Goal: Information Seeking & Learning: Learn about a topic

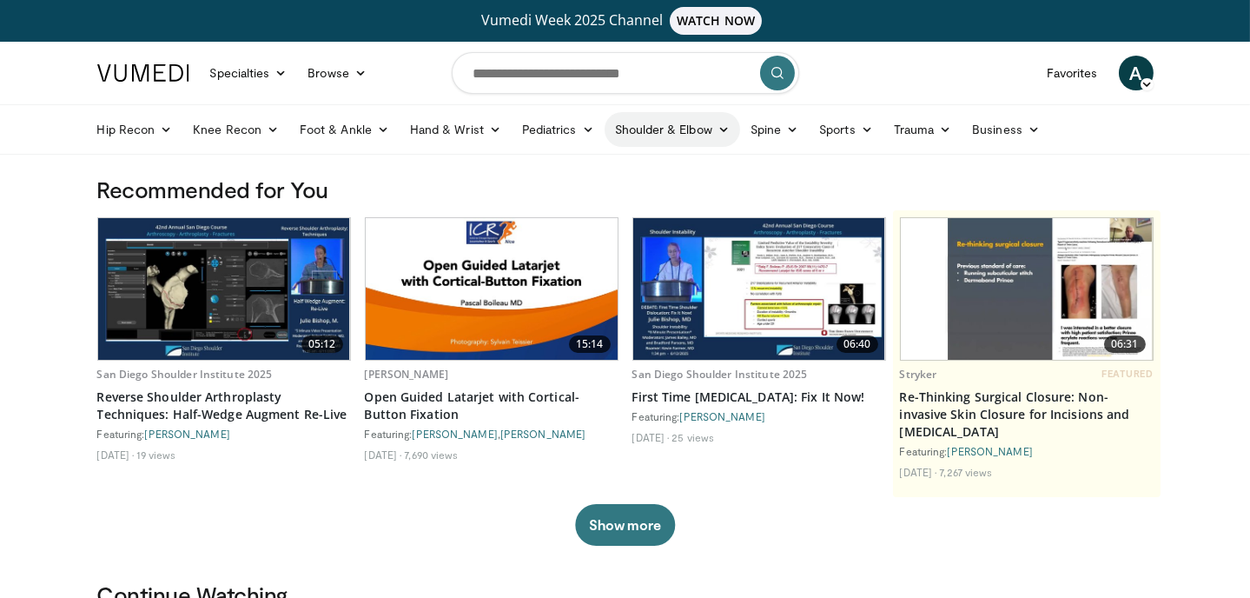
click at [695, 129] on link "Shoulder & Elbow" at bounding box center [673, 129] width 136 height 35
click at [591, 197] on link "Shoulder" at bounding box center [636, 198] width 207 height 28
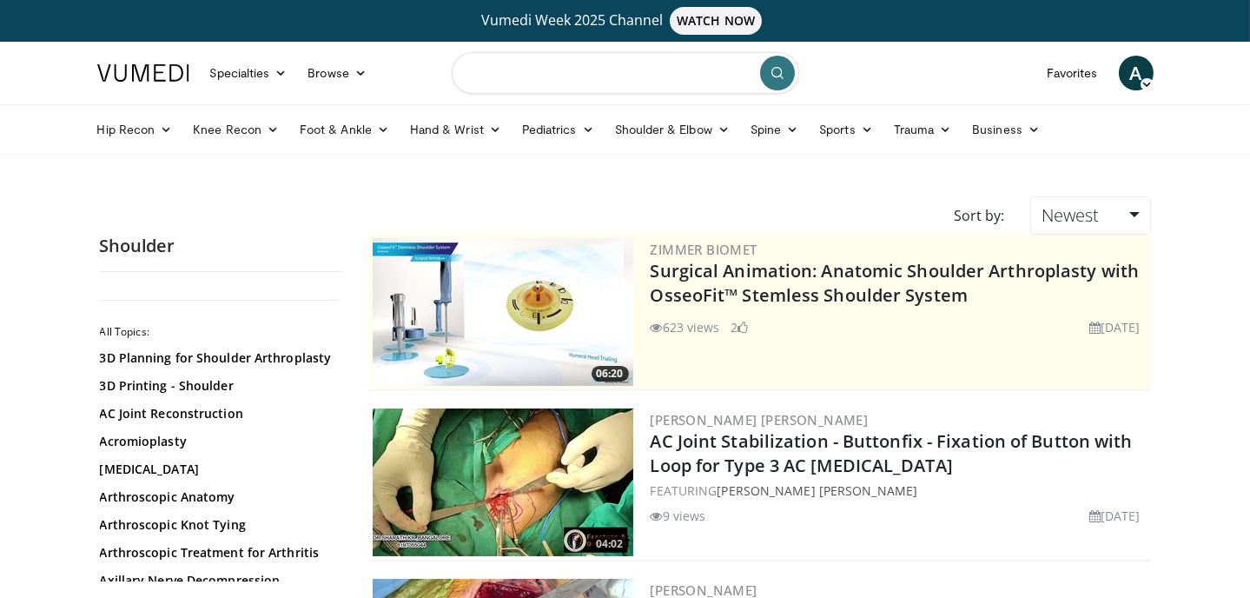
click at [507, 75] on input "Search topics, interventions" at bounding box center [626, 73] width 348 height 42
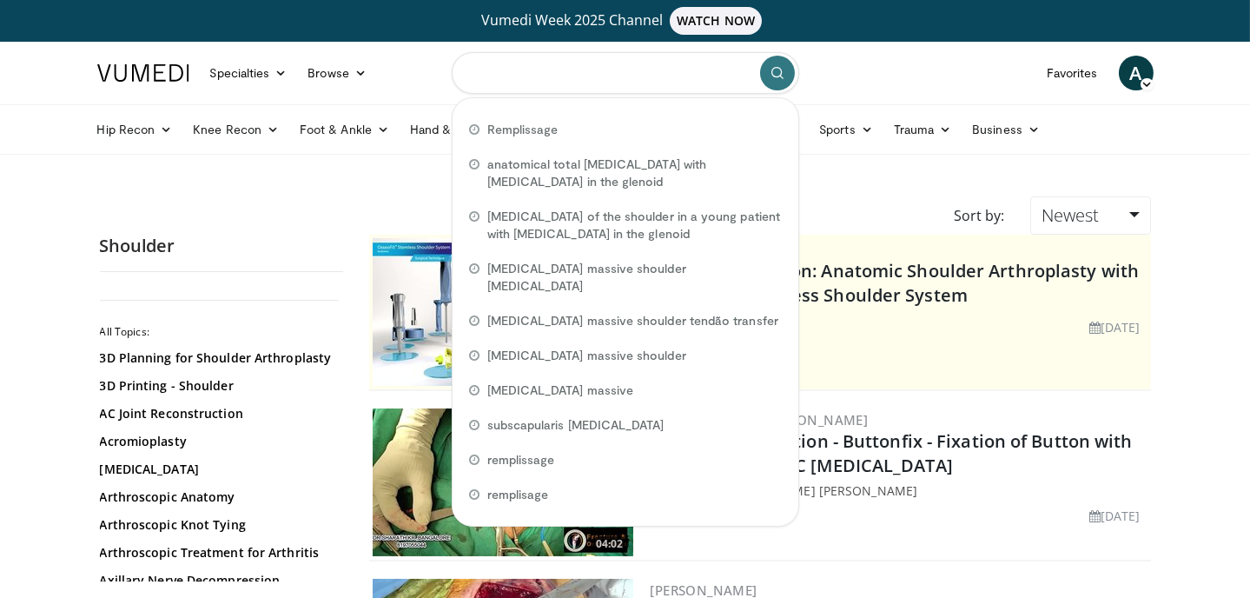
paste input "**********"
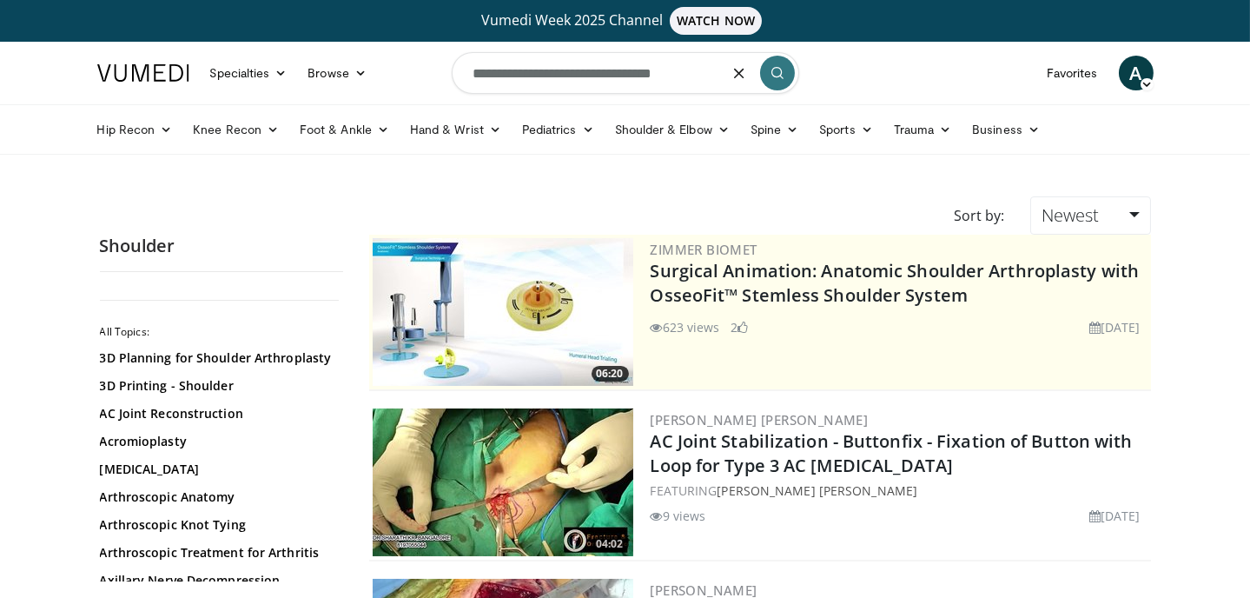
type input "**********"
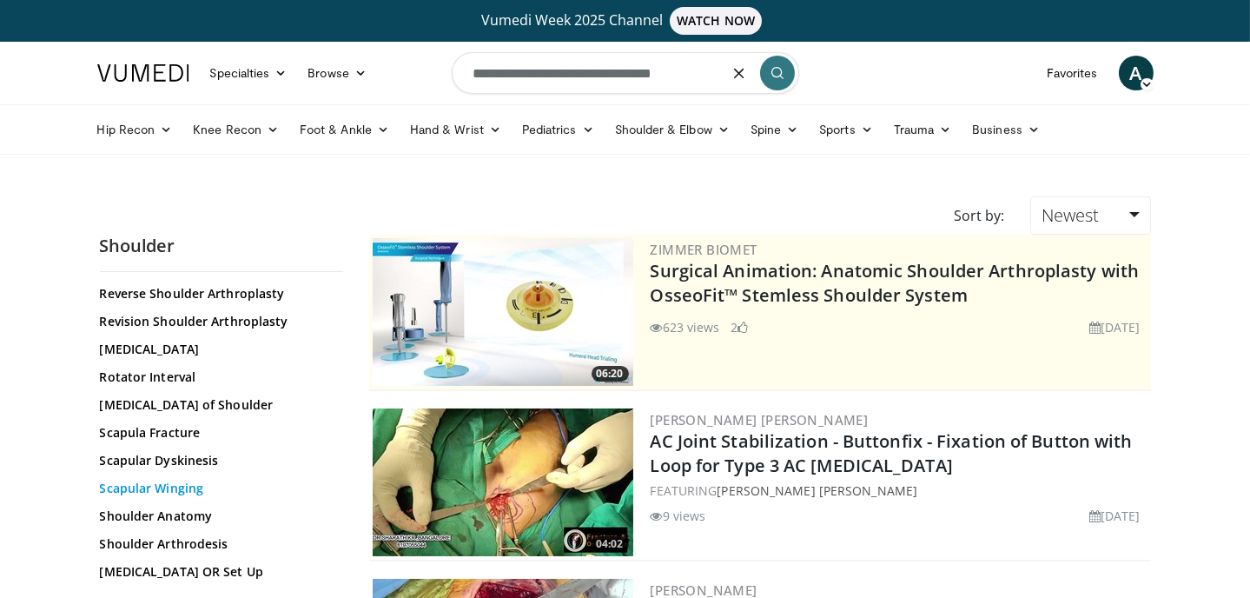
scroll to position [1501, 0]
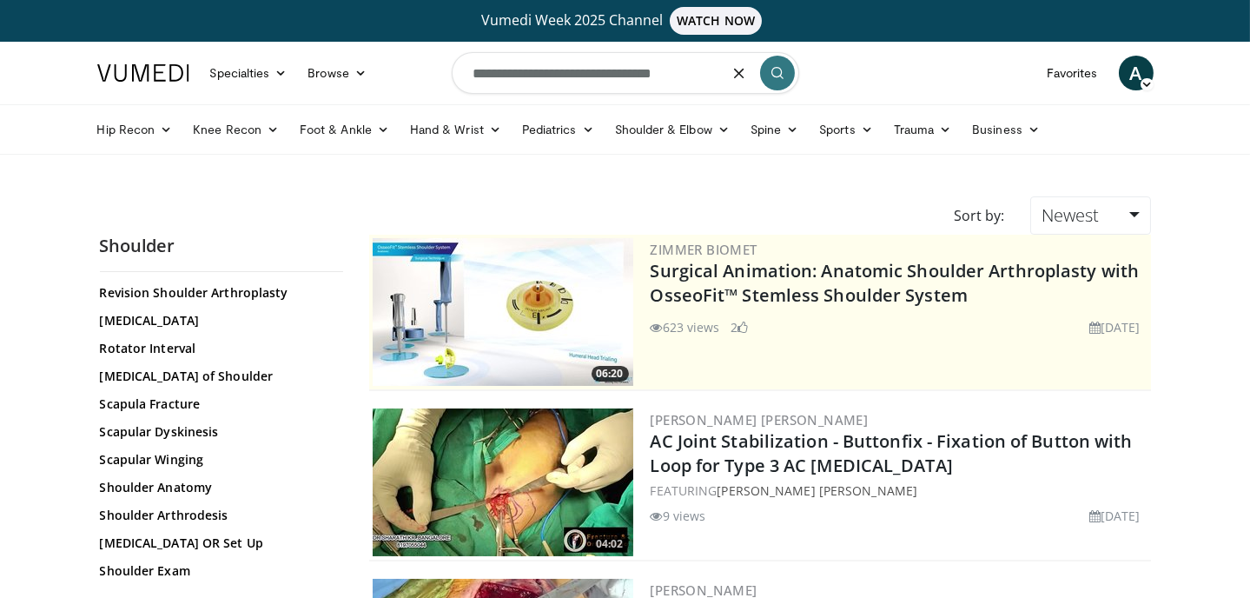
click at [784, 71] on icon "submit" at bounding box center [778, 73] width 14 height 14
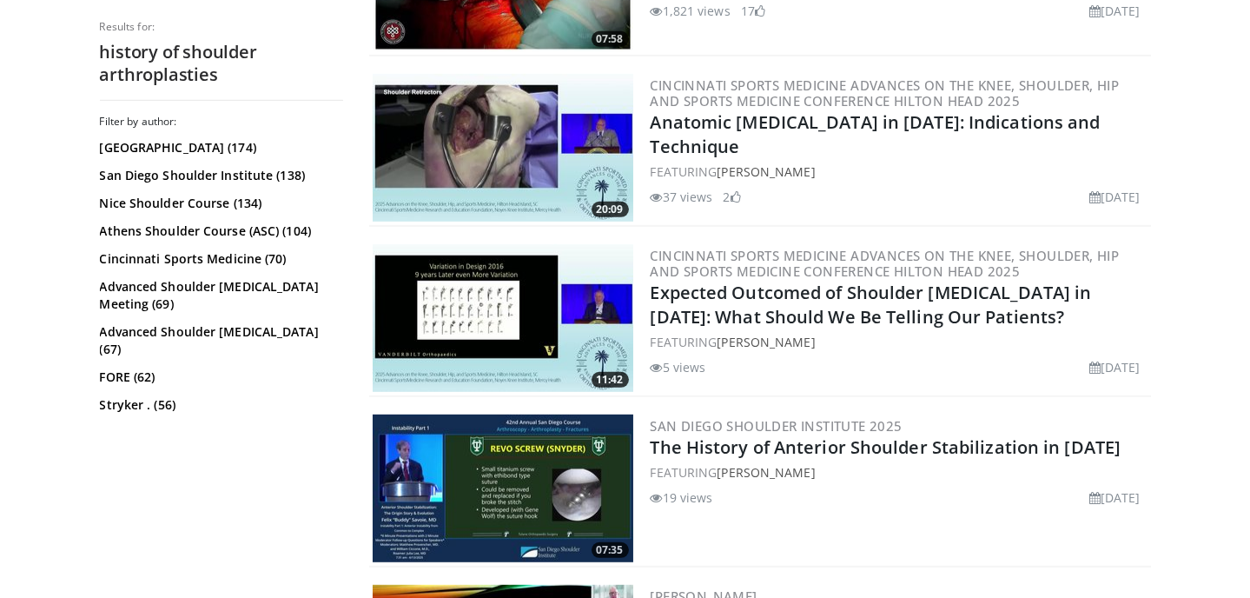
scroll to position [2211, 0]
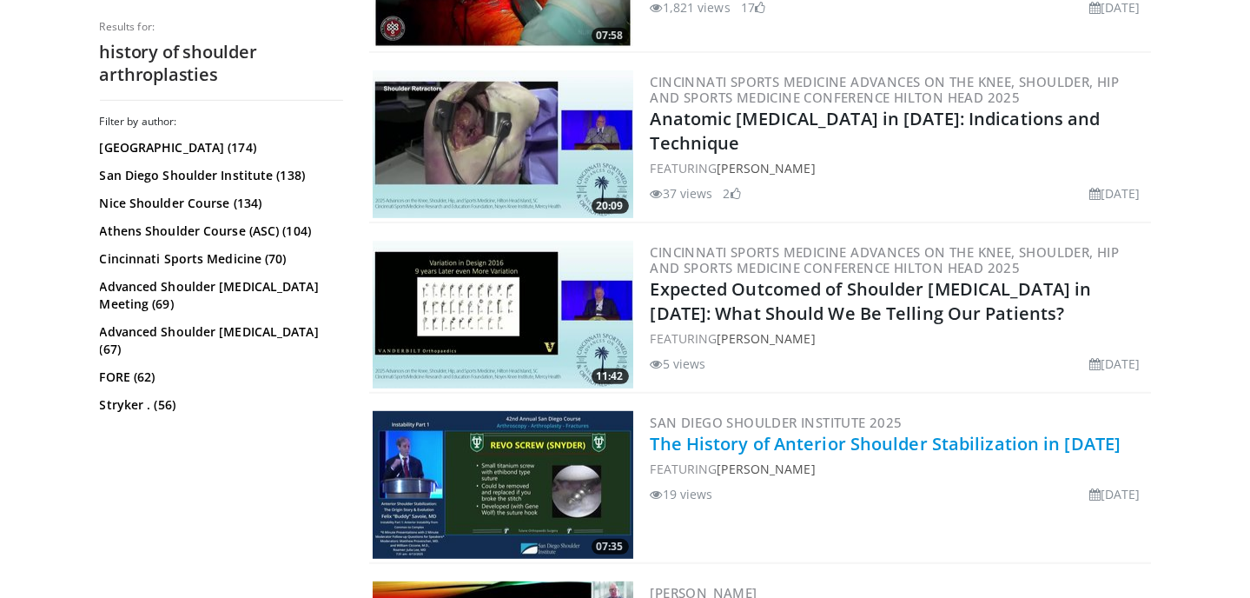
click at [820, 446] on link "The History of Anterior Shoulder Stabilization in [DATE]" at bounding box center [886, 443] width 471 height 23
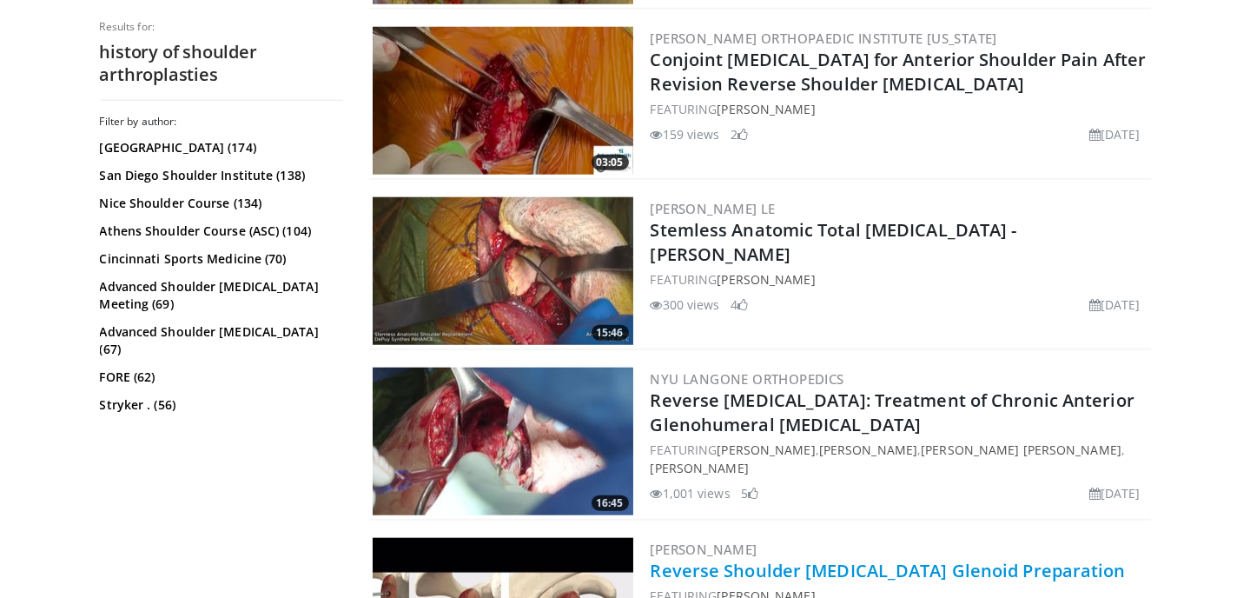
scroll to position [3870, 0]
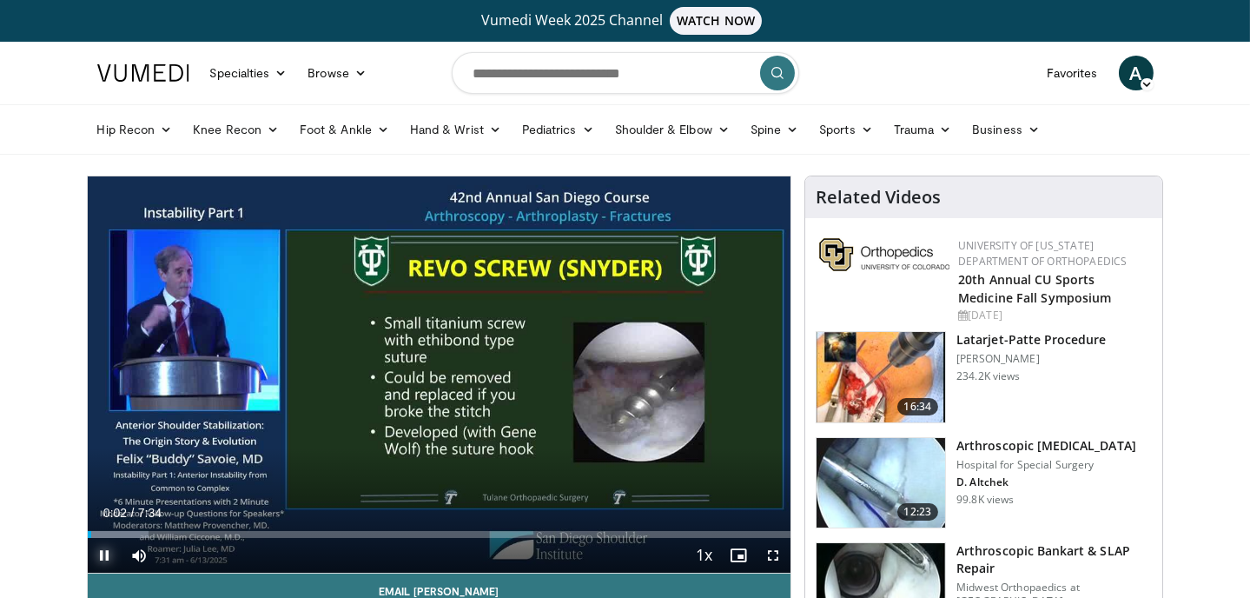
click at [103, 551] on span "Video Player" at bounding box center [105, 555] width 35 height 35
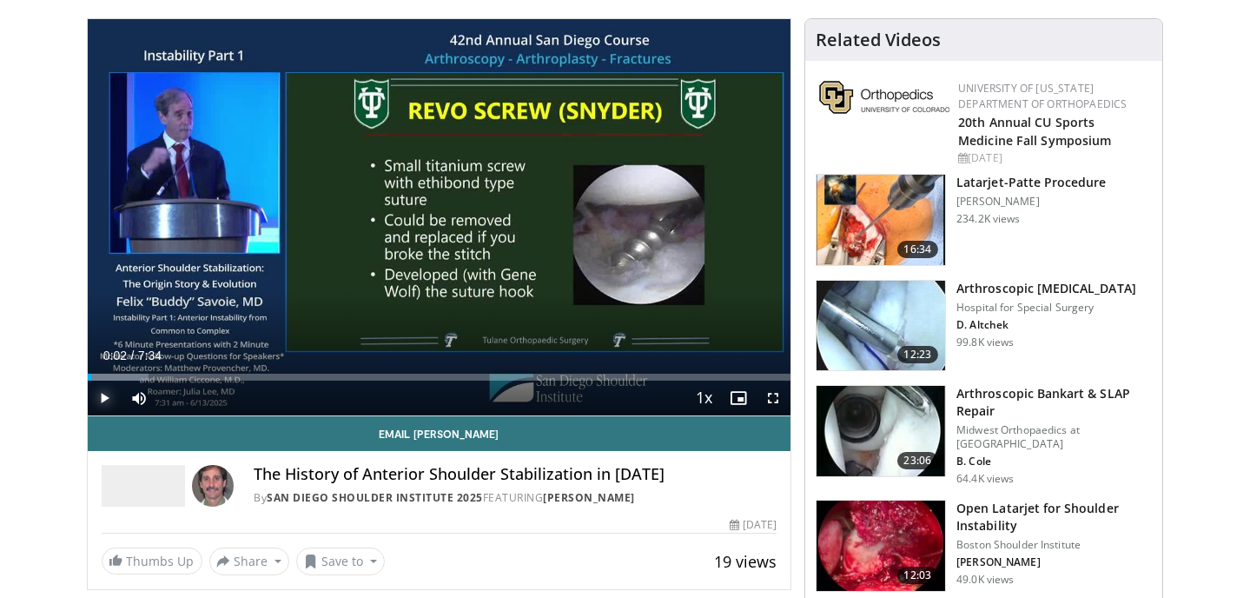
scroll to position [78, 0]
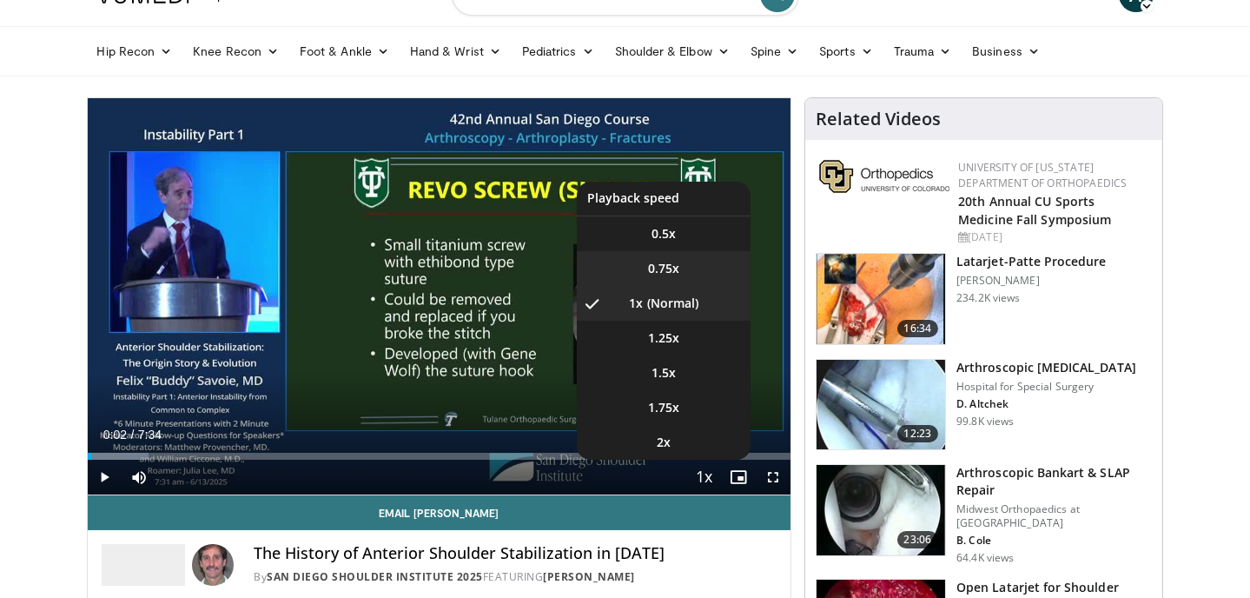
click at [670, 261] on span "0.75x" at bounding box center [663, 268] width 31 height 17
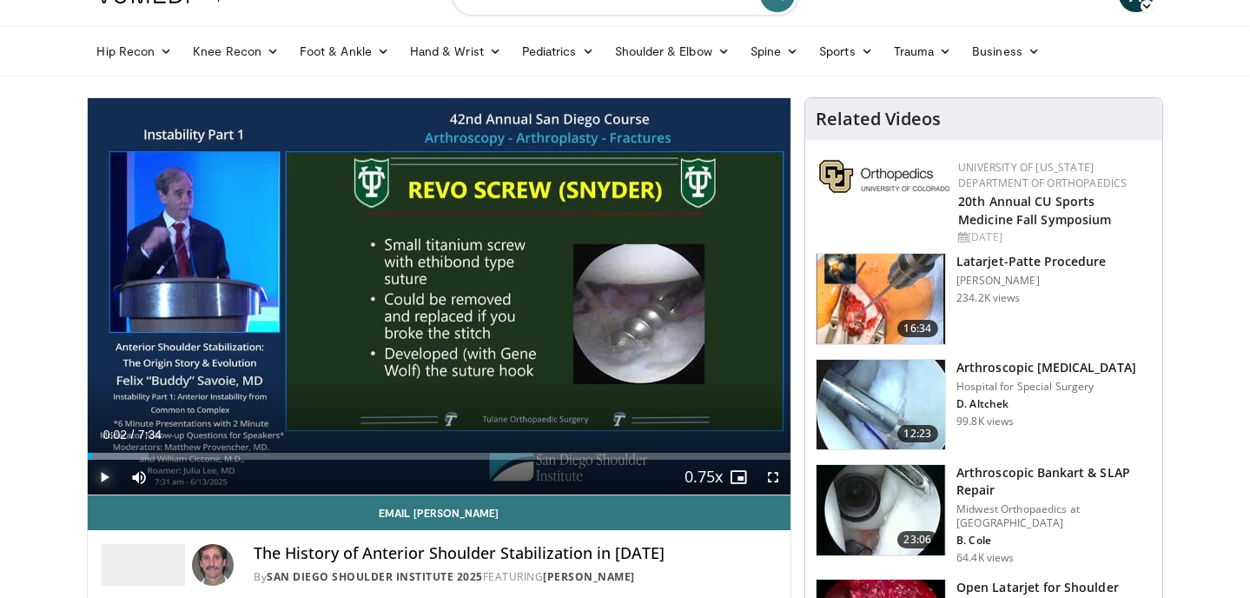
click at [99, 477] on span "Video Player" at bounding box center [105, 477] width 35 height 35
click at [109, 473] on span "Video Player" at bounding box center [105, 477] width 35 height 35
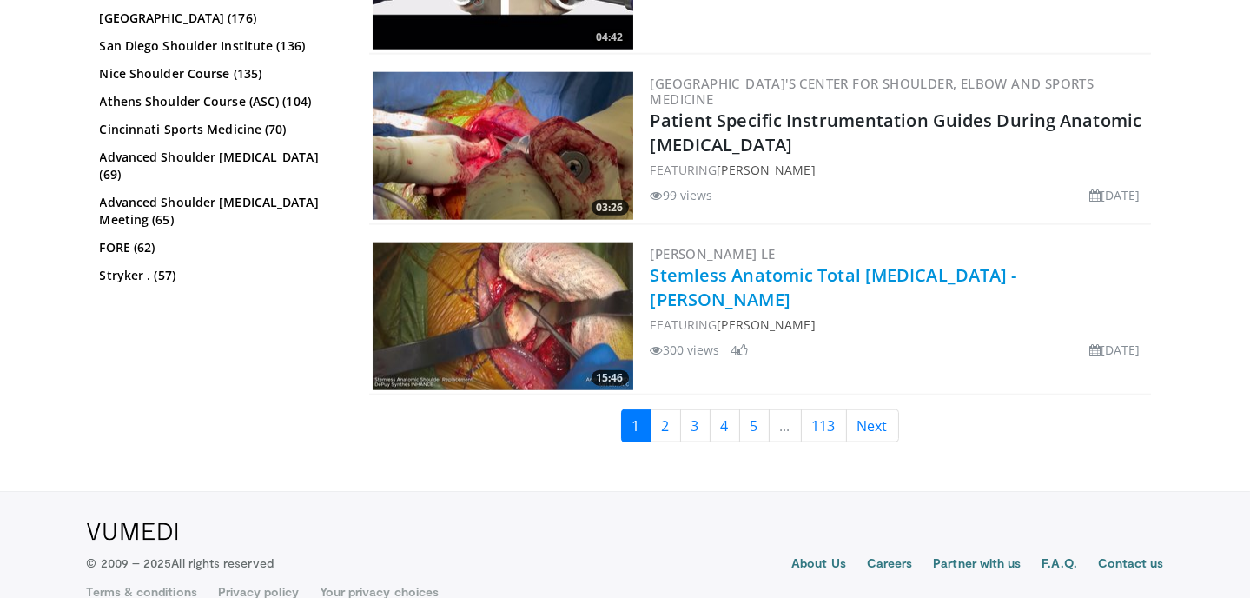
scroll to position [4265, 0]
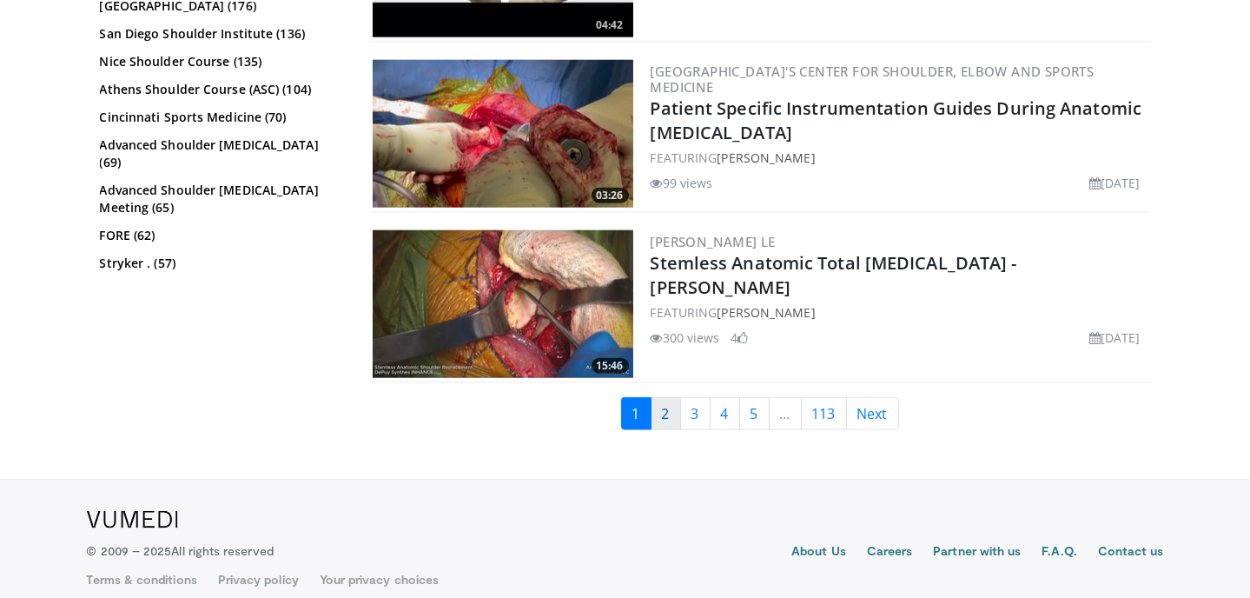
click at [667, 417] on link "2" at bounding box center [666, 413] width 30 height 33
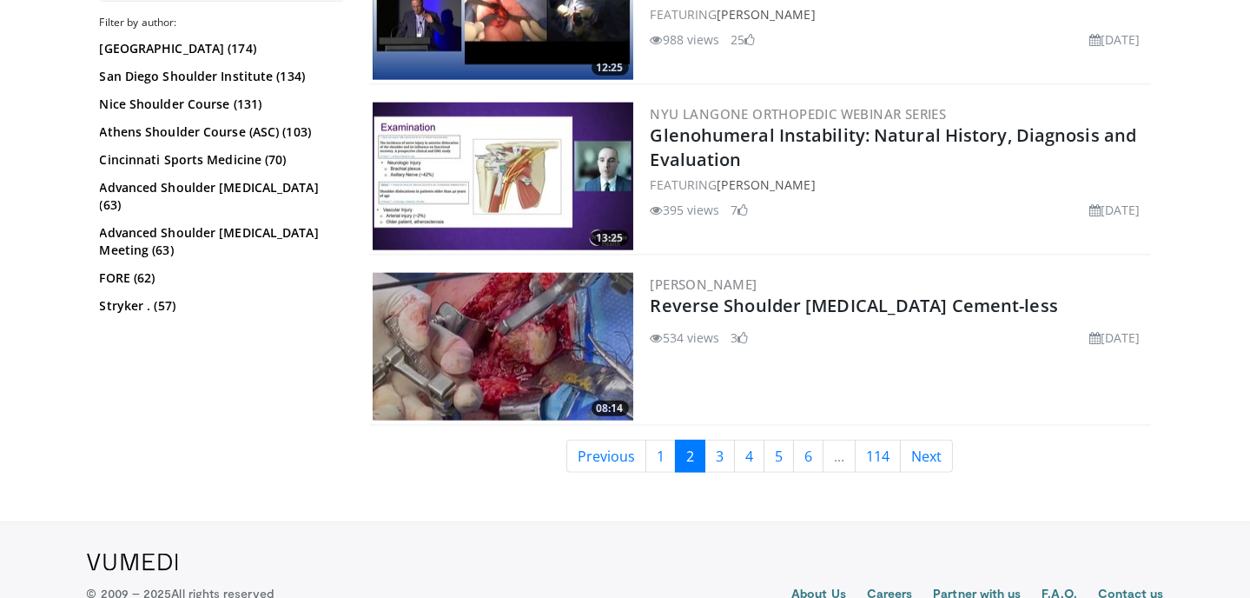
scroll to position [4265, 0]
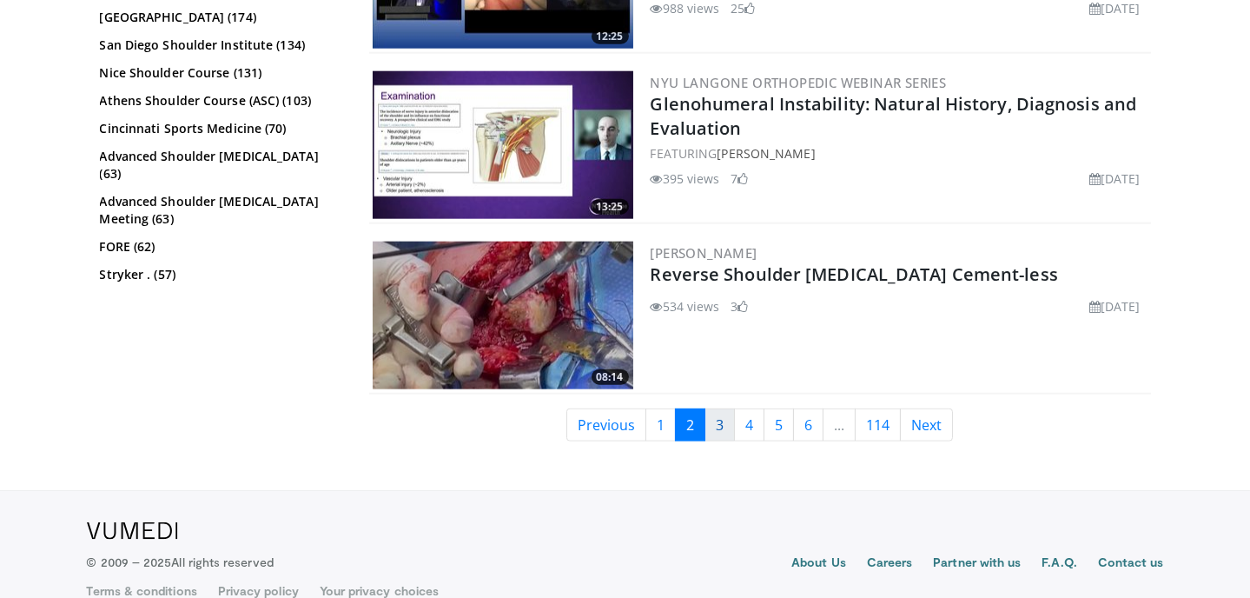
click at [723, 411] on link "3" at bounding box center [720, 424] width 30 height 33
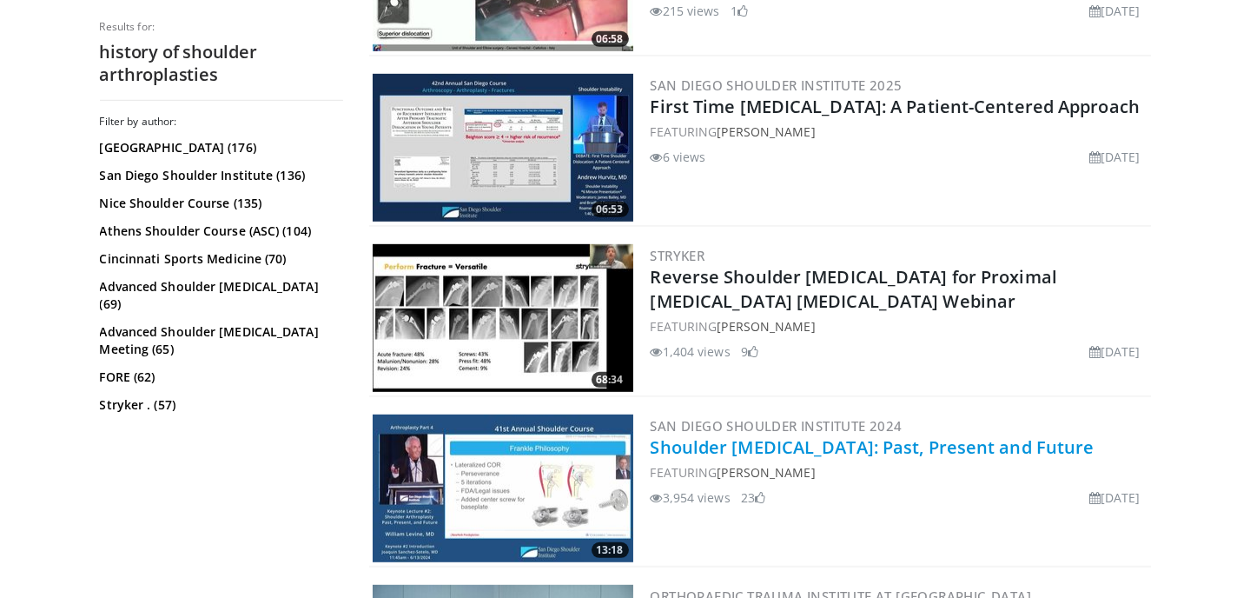
scroll to position [2290, 0]
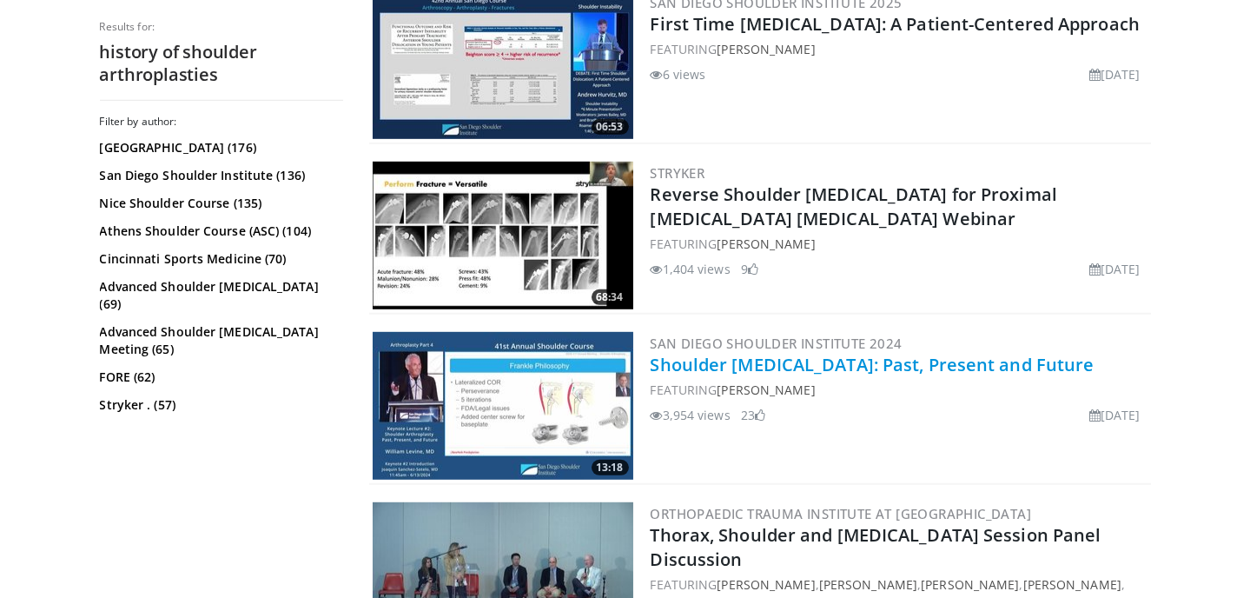
click at [808, 365] on link "Shoulder [MEDICAL_DATA]: Past, Present and Future" at bounding box center [873, 364] width 444 height 23
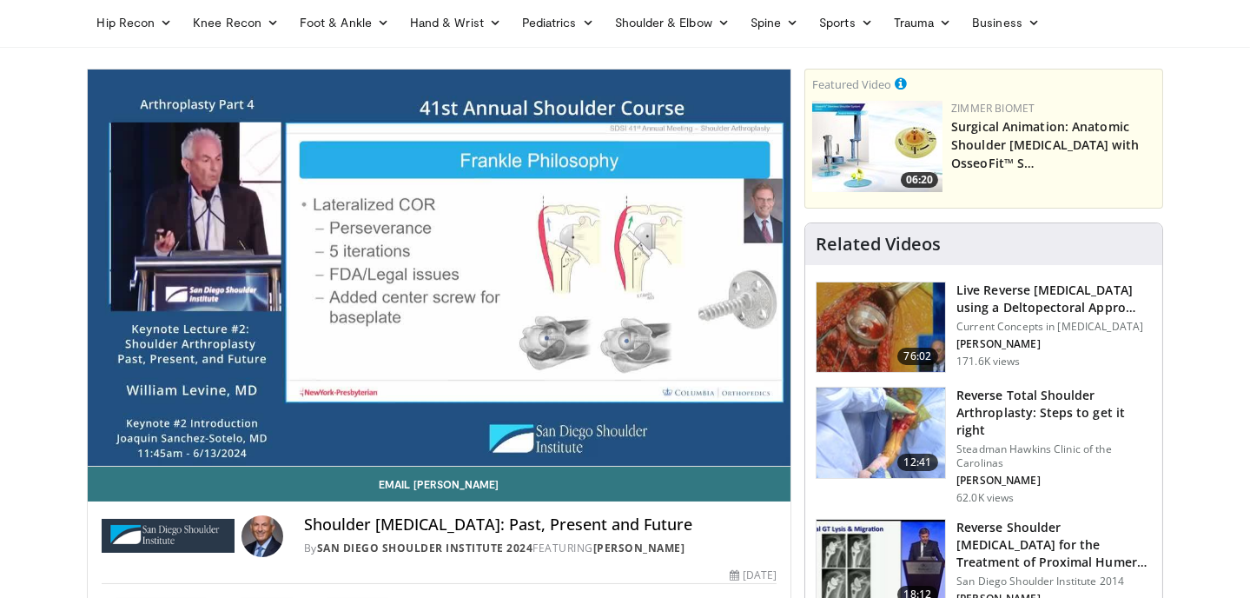
scroll to position [78, 0]
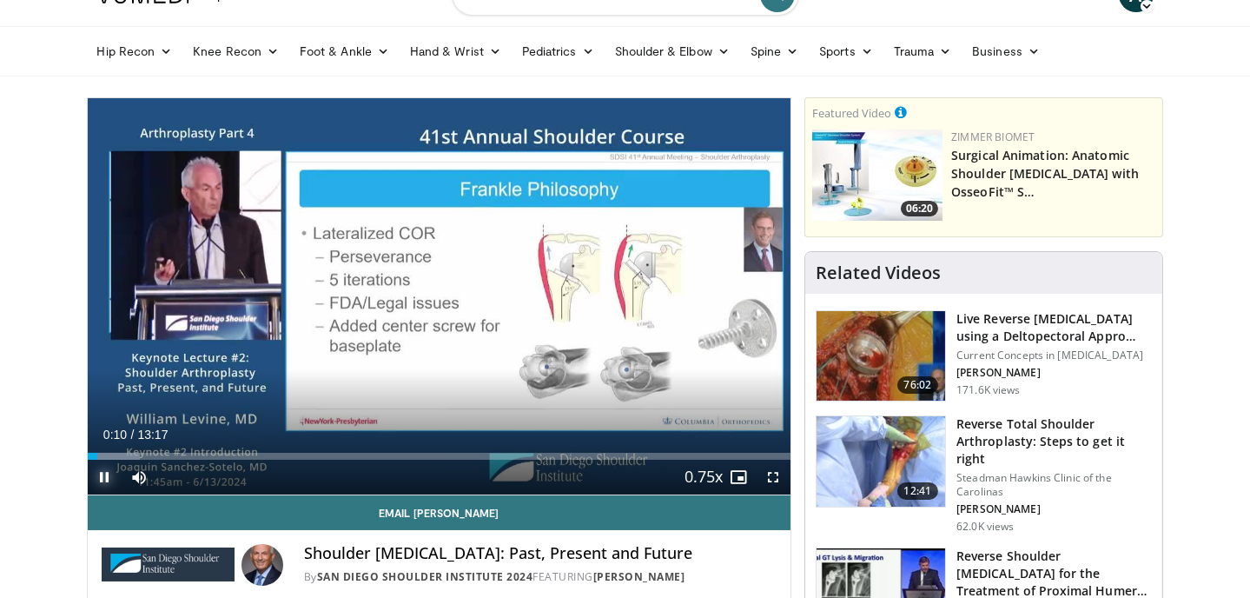
click at [110, 474] on span "Video Player" at bounding box center [105, 477] width 35 height 35
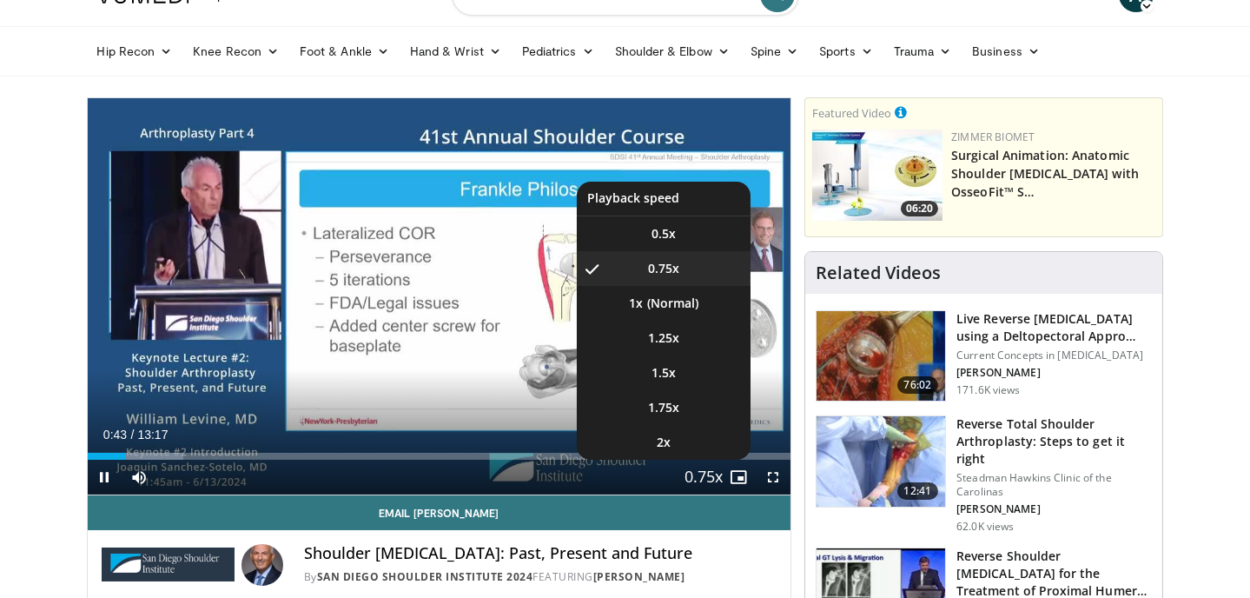
click at [718, 472] on button "Playback Rate" at bounding box center [703, 477] width 35 height 35
click at [667, 302] on li "1x" at bounding box center [664, 303] width 174 height 35
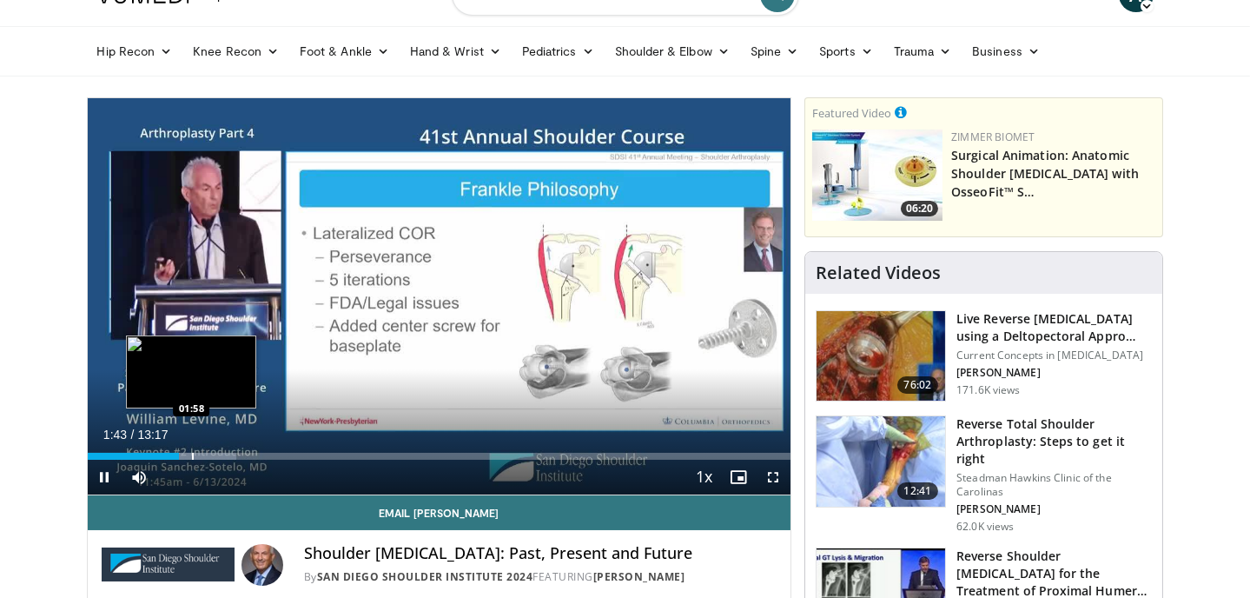
click at [192, 453] on div "Progress Bar" at bounding box center [193, 456] width 2 height 7
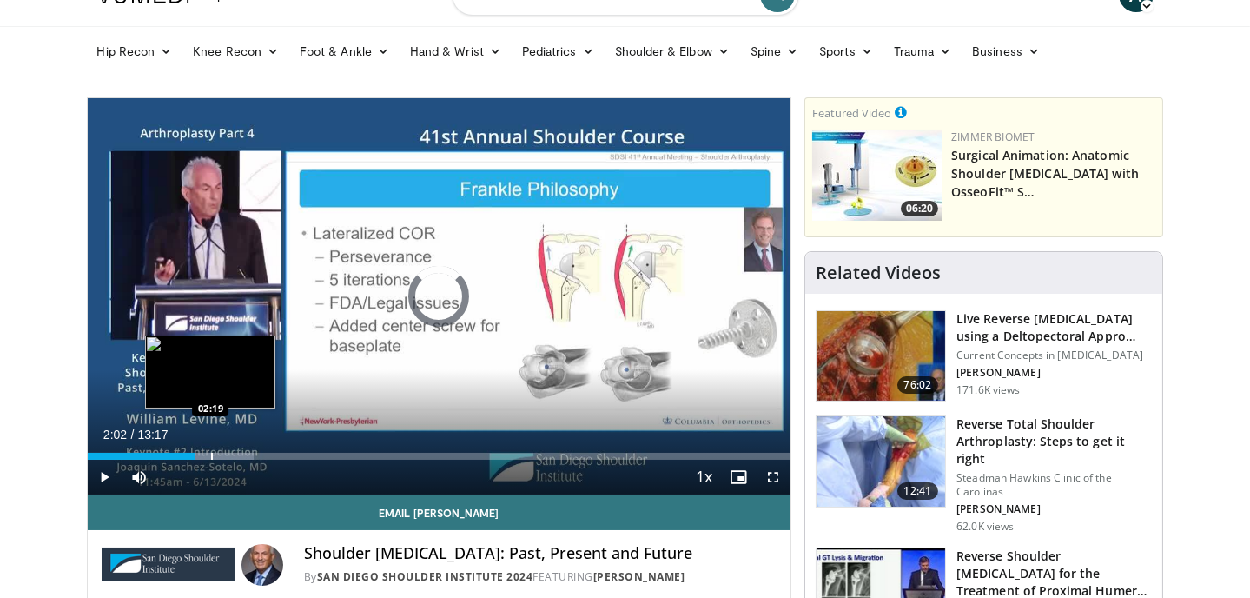
click at [210, 450] on div "Loaded : 23.63% 02:03 02:19" at bounding box center [440, 451] width 704 height 17
click at [229, 453] on div "Progress Bar" at bounding box center [230, 456] width 2 height 7
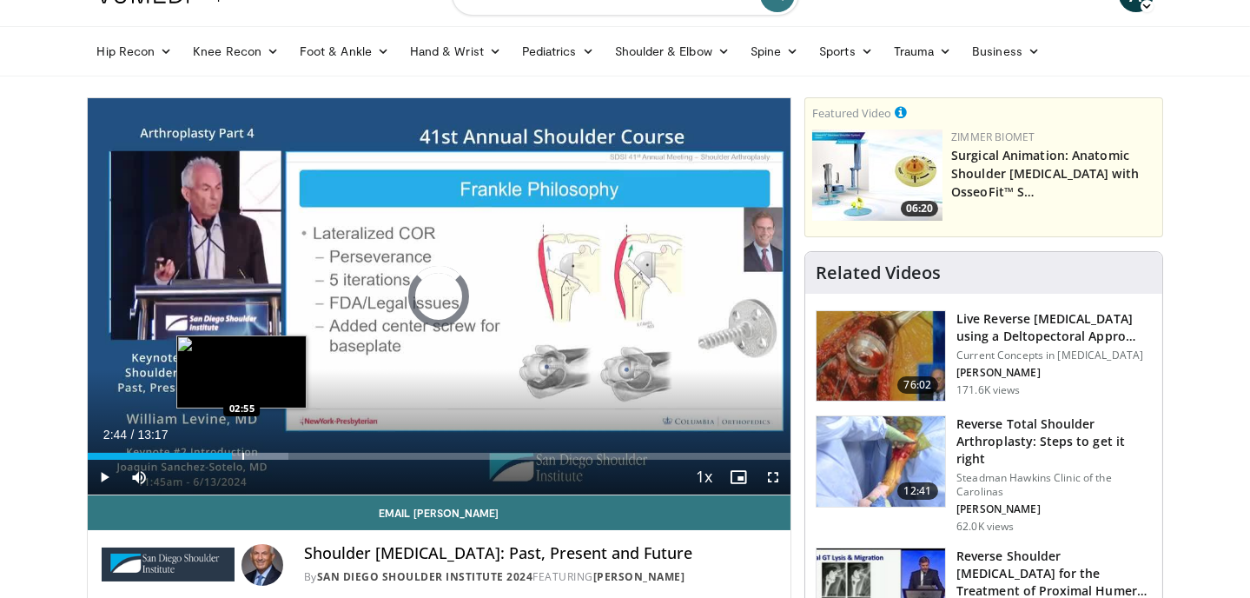
click at [242, 454] on div "Progress Bar" at bounding box center [243, 456] width 2 height 7
click at [256, 454] on div "Progress Bar" at bounding box center [257, 456] width 2 height 7
click at [271, 455] on div "Progress Bar" at bounding box center [272, 456] width 2 height 7
click at [259, 455] on div "Progress Bar" at bounding box center [260, 456] width 2 height 7
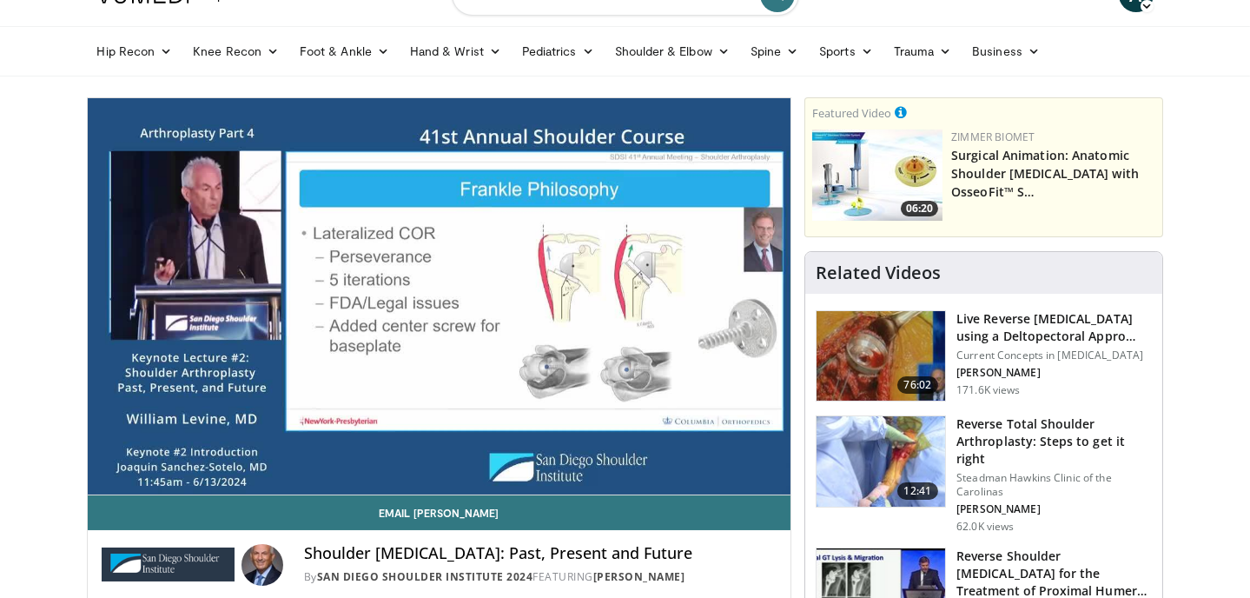
click at [105, 474] on video-js "**********" at bounding box center [440, 296] width 704 height 397
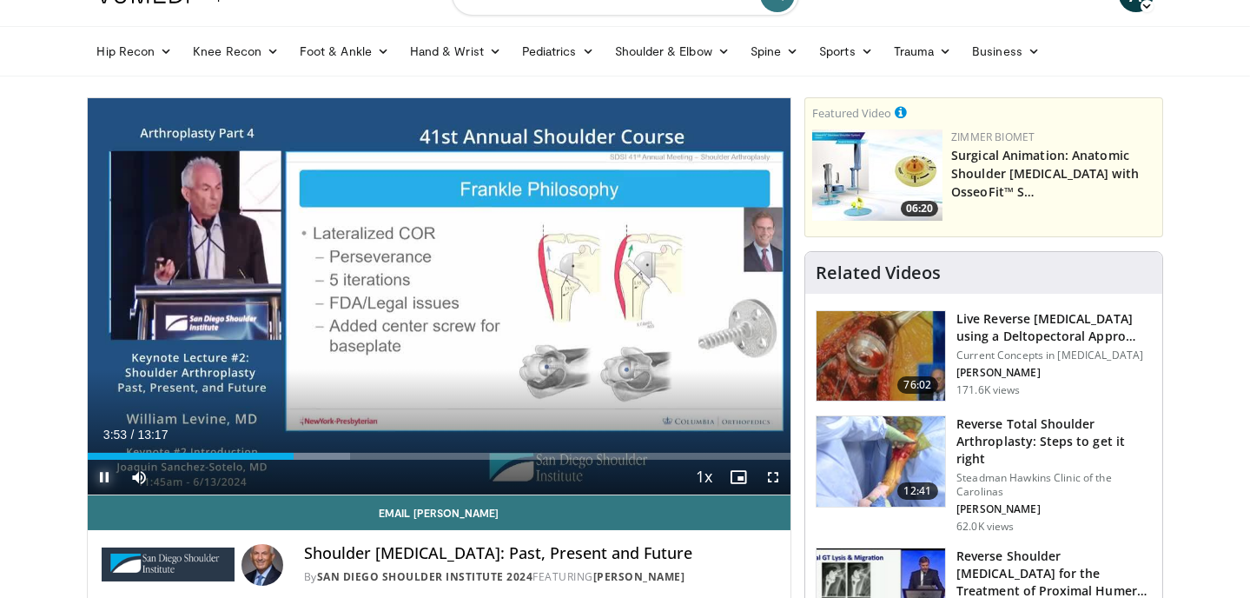
click at [99, 479] on span "Video Player" at bounding box center [105, 477] width 35 height 35
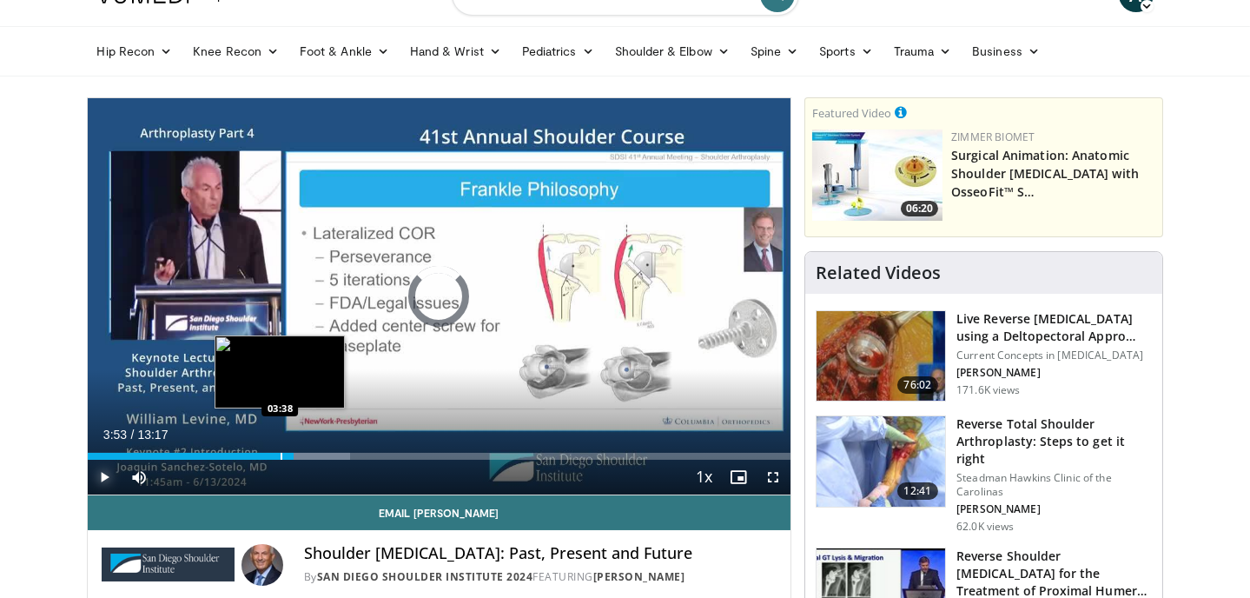
click at [281, 457] on div "Progress Bar" at bounding box center [282, 456] width 2 height 7
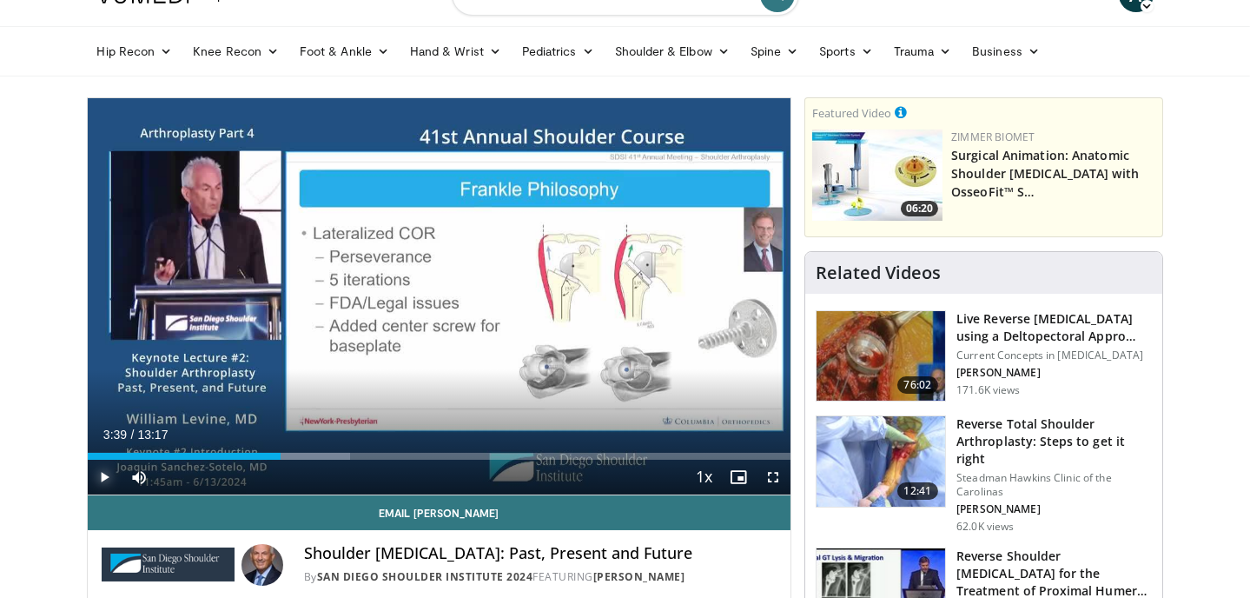
click at [103, 472] on span "Video Player" at bounding box center [105, 477] width 35 height 35
click at [99, 474] on span "Video Player" at bounding box center [105, 477] width 35 height 35
click at [104, 474] on span "Video Player" at bounding box center [105, 477] width 35 height 35
click at [109, 472] on span "Video Player" at bounding box center [105, 477] width 35 height 35
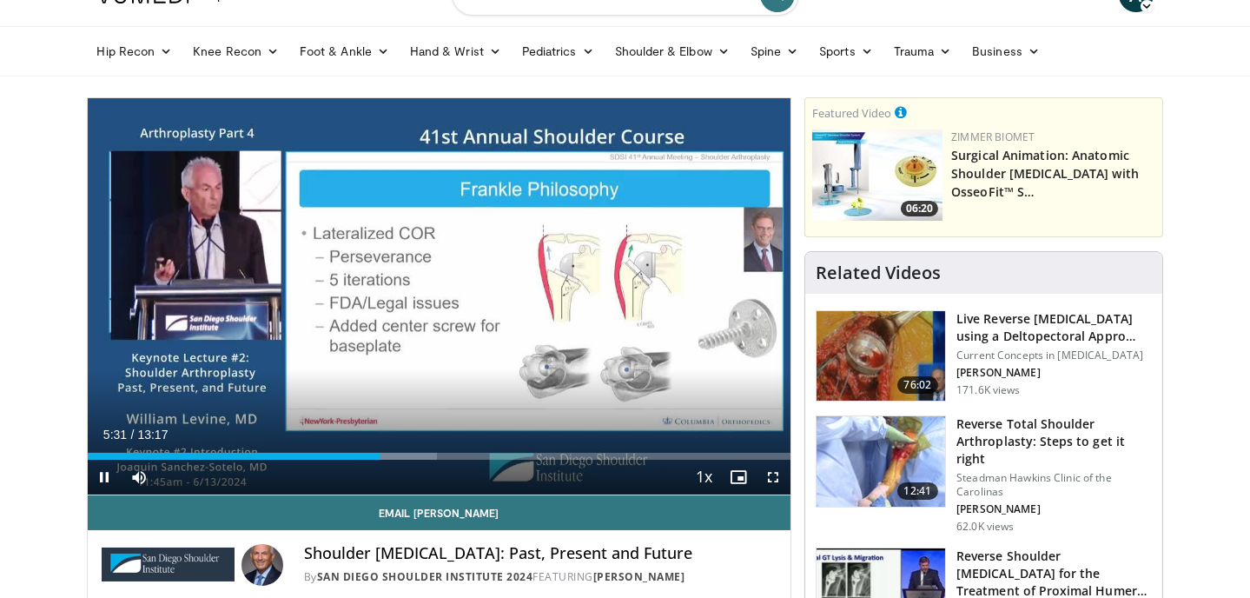
click at [109, 472] on video-js "**********" at bounding box center [440, 296] width 704 height 397
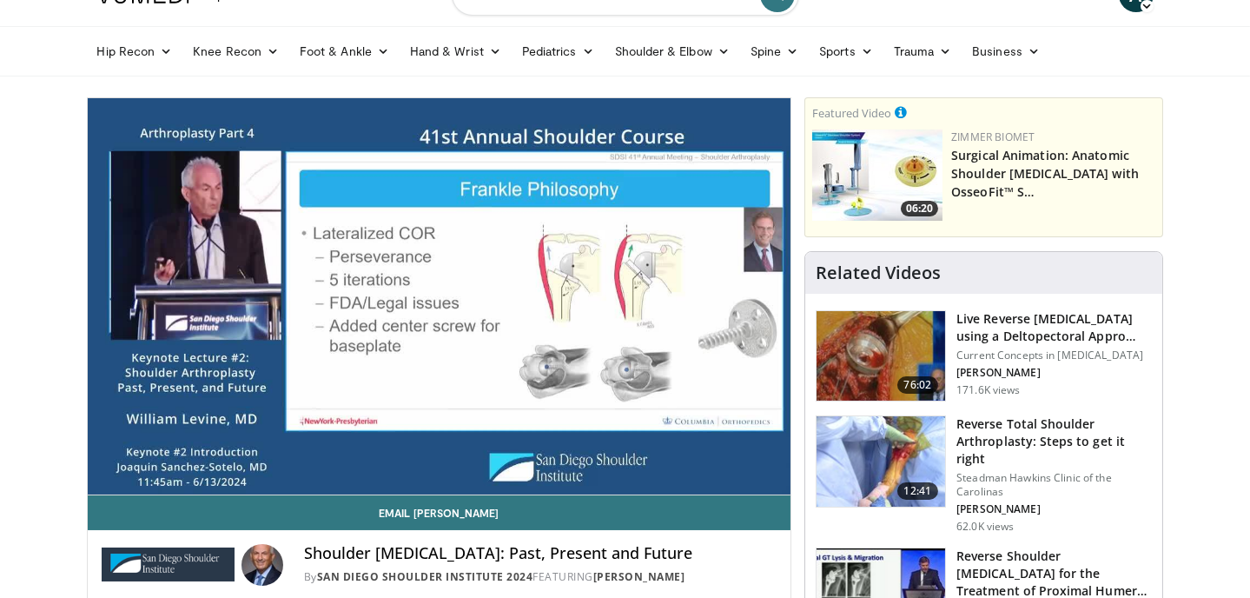
click at [101, 475] on video-js "**********" at bounding box center [440, 296] width 704 height 397
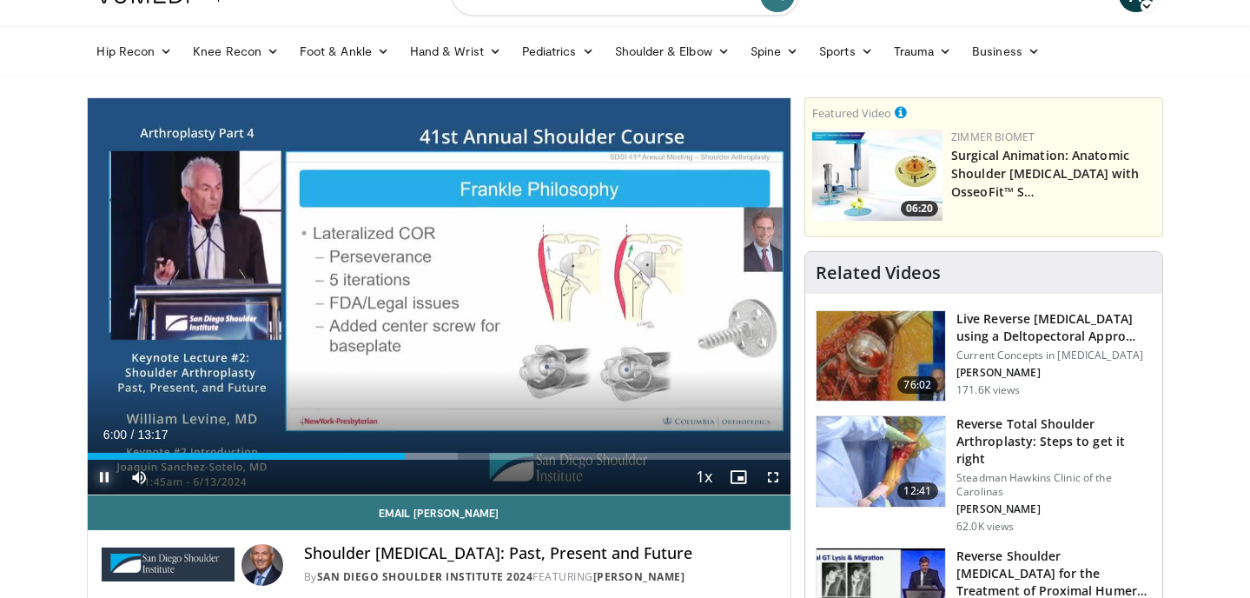
click at [101, 475] on span "Video Player" at bounding box center [105, 477] width 35 height 35
click at [103, 475] on span "Video Player" at bounding box center [105, 477] width 35 height 35
click at [101, 477] on span "Video Player" at bounding box center [105, 477] width 35 height 35
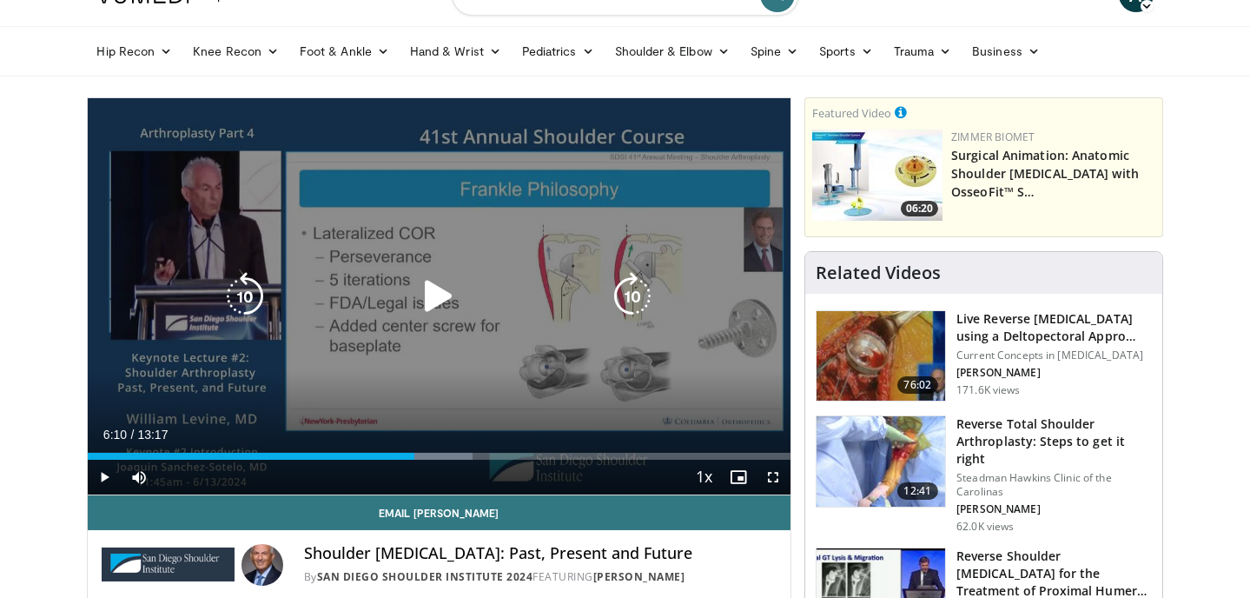
click at [522, 368] on div "10 seconds Tap to unmute" at bounding box center [440, 296] width 704 height 396
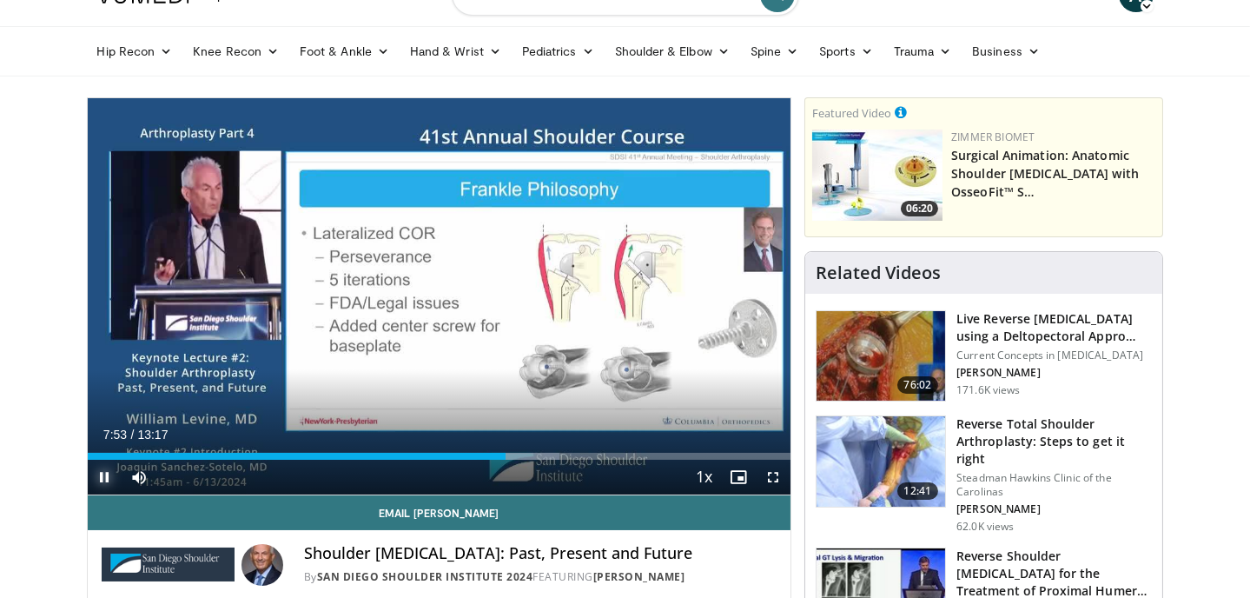
click at [104, 472] on span "Video Player" at bounding box center [105, 477] width 35 height 35
drag, startPoint x: 104, startPoint y: 474, endPoint x: 85, endPoint y: 474, distance: 19.1
click at [103, 474] on span "Video Player" at bounding box center [105, 477] width 35 height 35
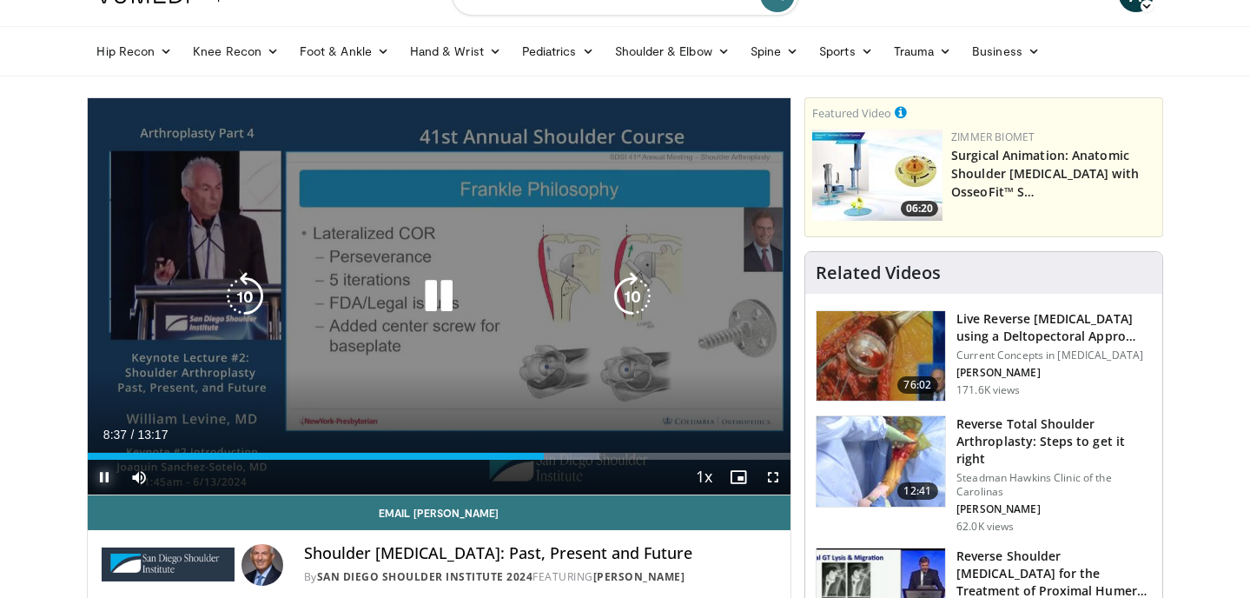
click at [112, 474] on span "Video Player" at bounding box center [105, 477] width 35 height 35
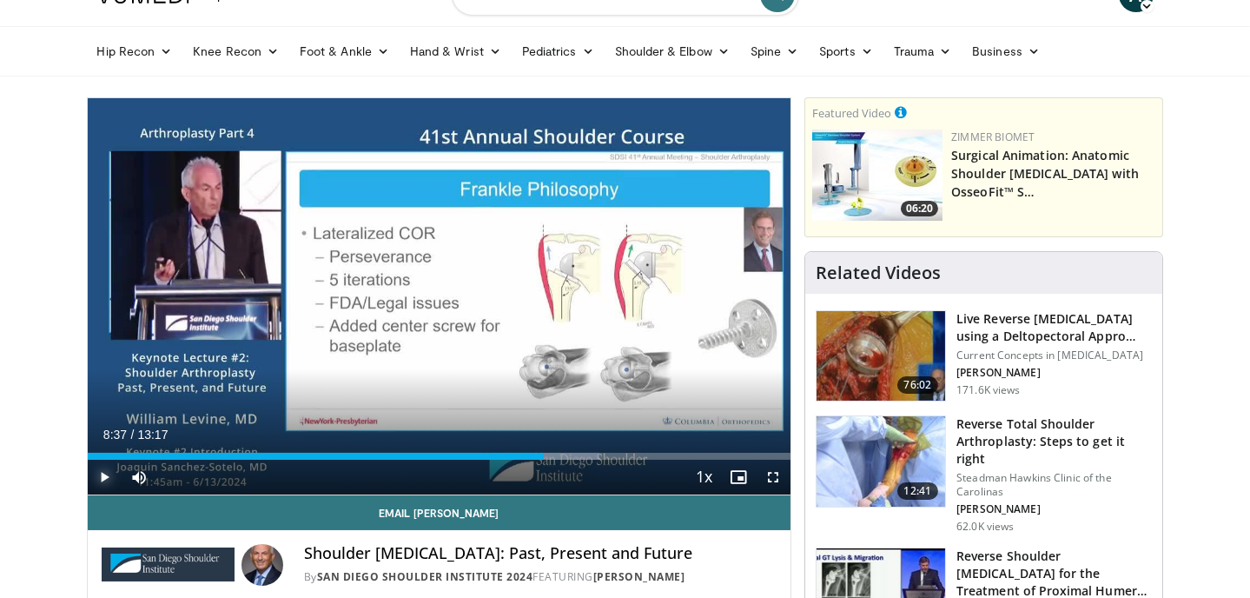
click at [99, 475] on span "Video Player" at bounding box center [105, 477] width 35 height 35
click at [103, 478] on span "Video Player" at bounding box center [105, 477] width 35 height 35
click at [108, 473] on span "Video Player" at bounding box center [105, 477] width 35 height 35
click at [105, 474] on span "Video Player" at bounding box center [105, 477] width 35 height 35
click at [87, 479] on div "**********" at bounding box center [440, 383] width 706 height 572
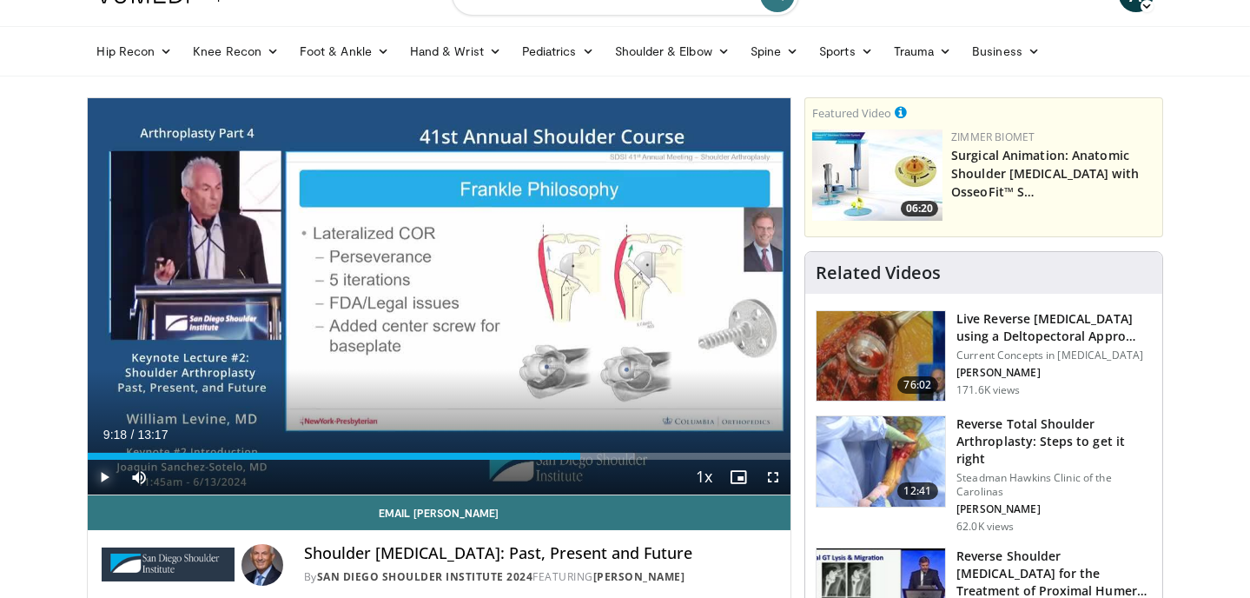
click at [100, 474] on span "Video Player" at bounding box center [105, 477] width 35 height 35
click at [103, 473] on span "Video Player" at bounding box center [105, 477] width 35 height 35
click at [111, 473] on span "Video Player" at bounding box center [105, 477] width 35 height 35
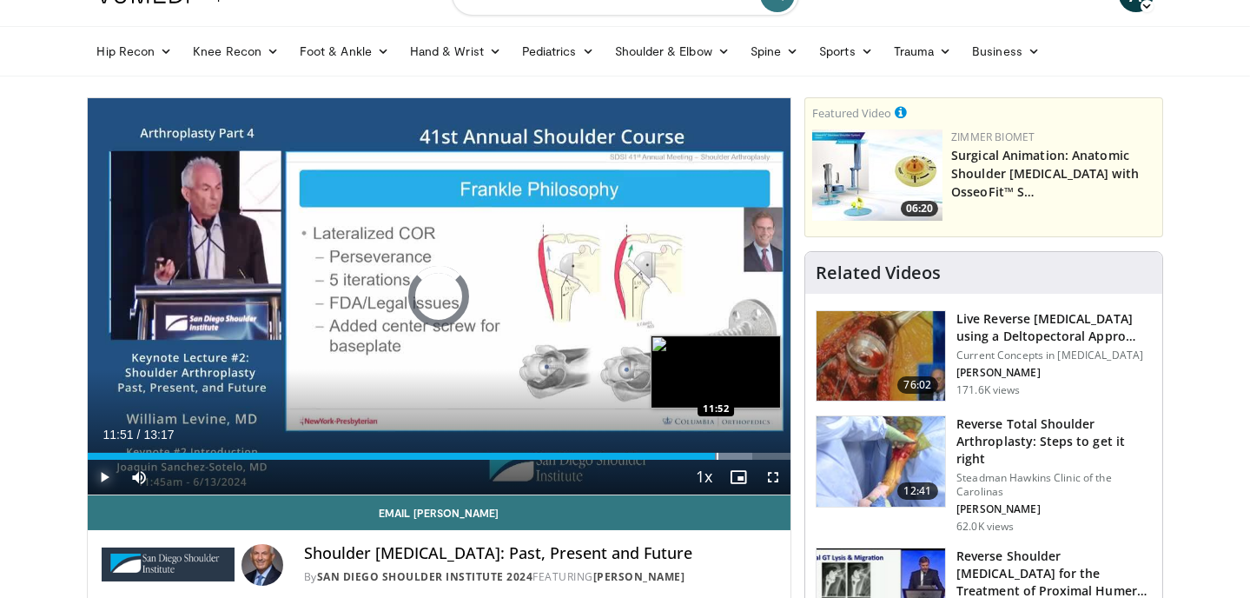
click at [717, 453] on div "Progress Bar" at bounding box center [718, 456] width 2 height 7
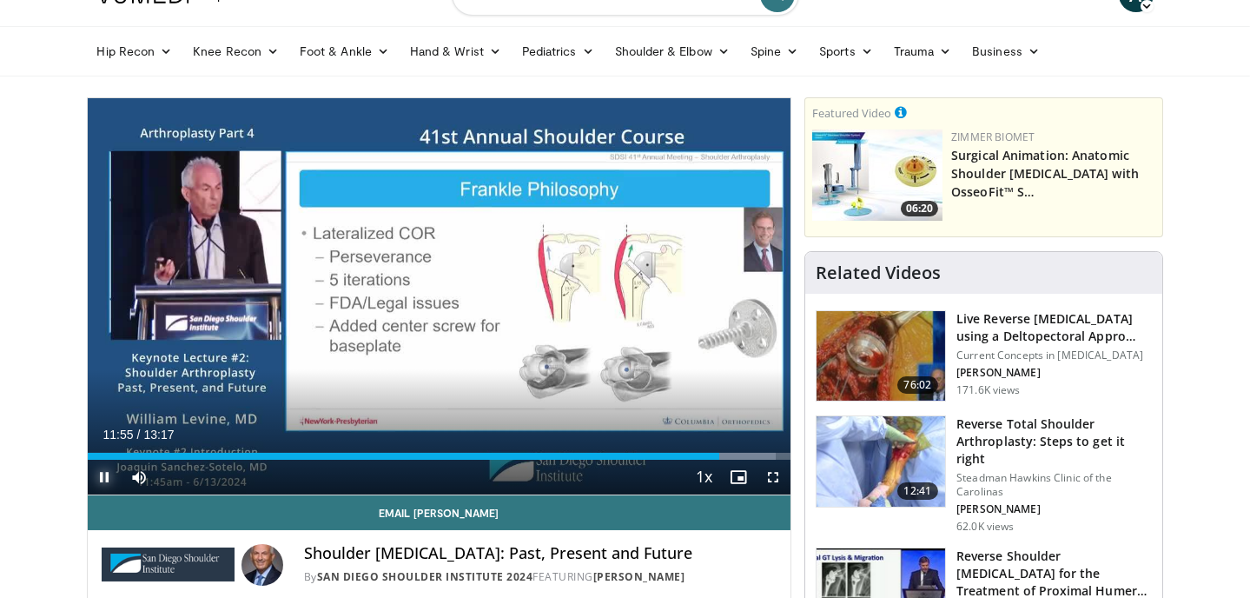
click at [102, 478] on span "Video Player" at bounding box center [105, 477] width 35 height 35
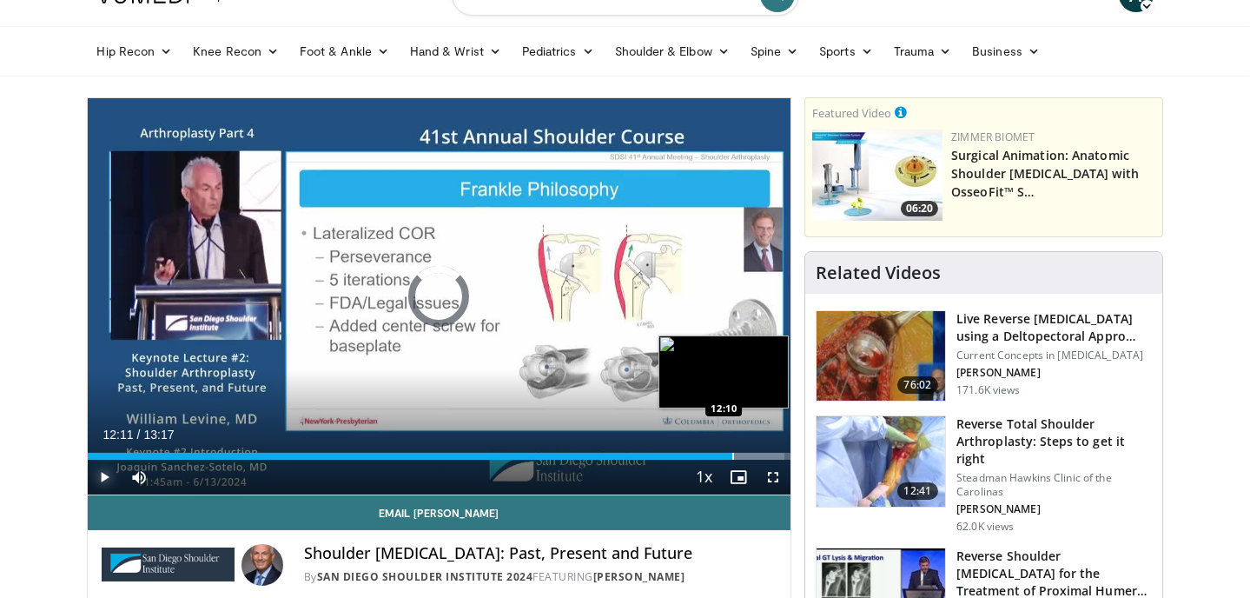
click at [732, 454] on div "Progress Bar" at bounding box center [733, 456] width 2 height 7
click at [740, 453] on div "Progress Bar" at bounding box center [741, 456] width 2 height 7
click at [752, 453] on div "Progress Bar" at bounding box center [753, 456] width 2 height 7
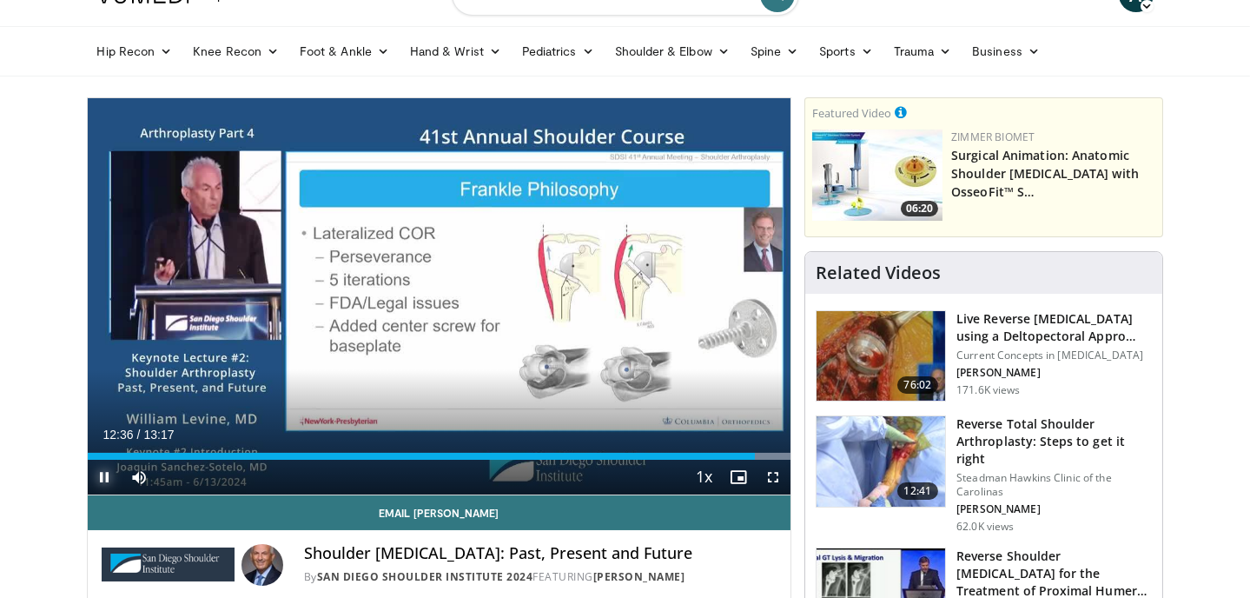
click at [102, 478] on span "Video Player" at bounding box center [105, 477] width 35 height 35
click at [104, 476] on span "Video Player" at bounding box center [105, 477] width 35 height 35
click at [101, 474] on video-js "**********" at bounding box center [440, 296] width 704 height 397
click at [112, 472] on span "Video Player" at bounding box center [105, 477] width 35 height 35
click at [109, 473] on span "Video Player" at bounding box center [105, 477] width 35 height 35
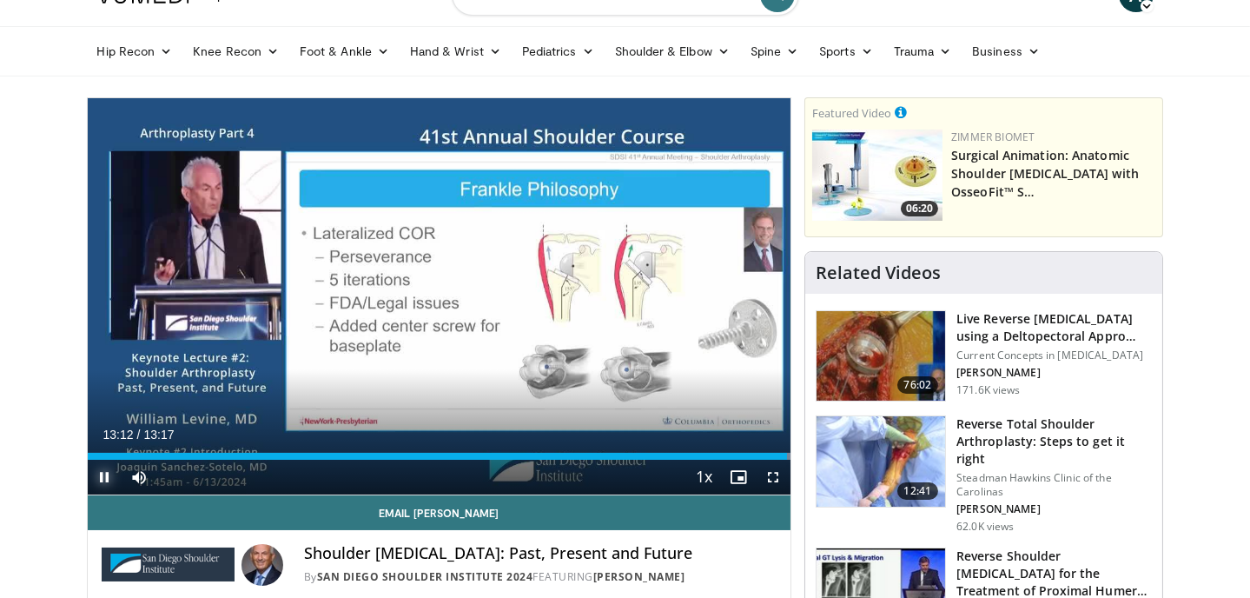
click at [90, 473] on span "Video Player" at bounding box center [105, 477] width 35 height 35
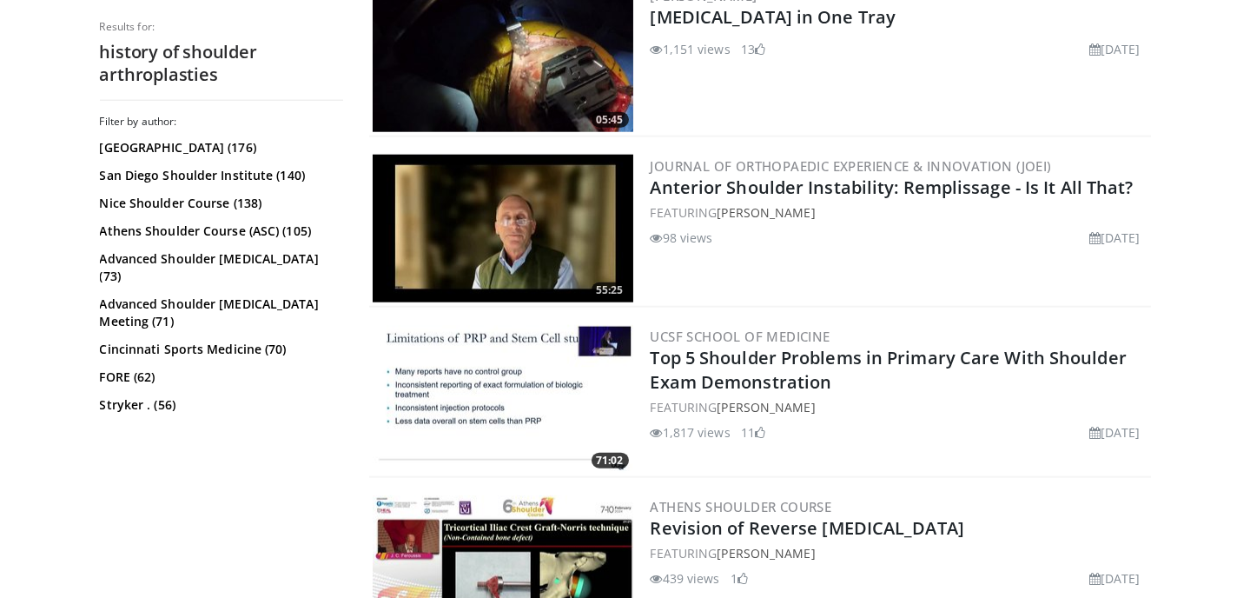
scroll to position [4028, 0]
